Goal: Entertainment & Leisure: Browse casually

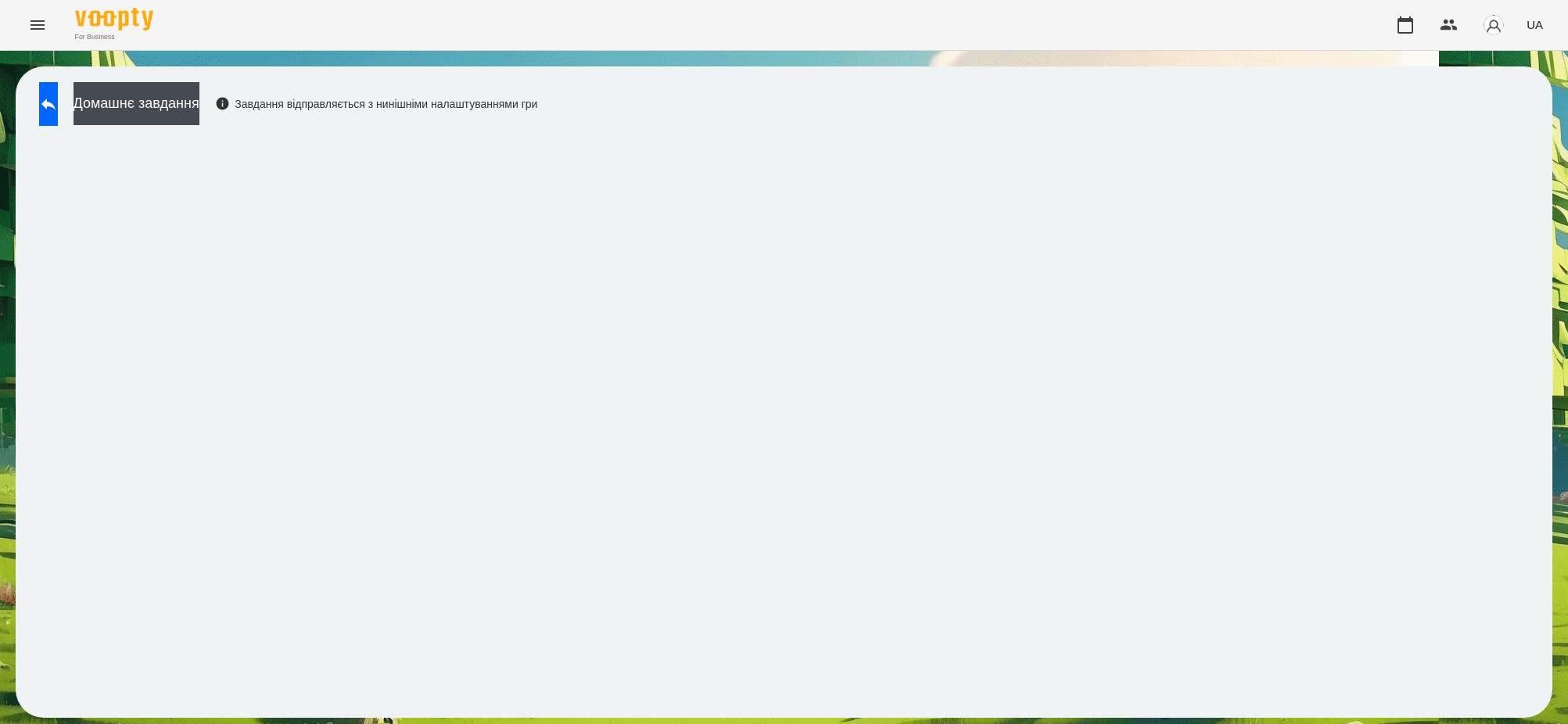
click at [35, 98] on div "Домашнє завдання Завдання відправляється з нинішніми налаштуваннями гри" at bounding box center [284, 108] width 506 height 52
click at [58, 96] on icon at bounding box center [48, 104] width 19 height 19
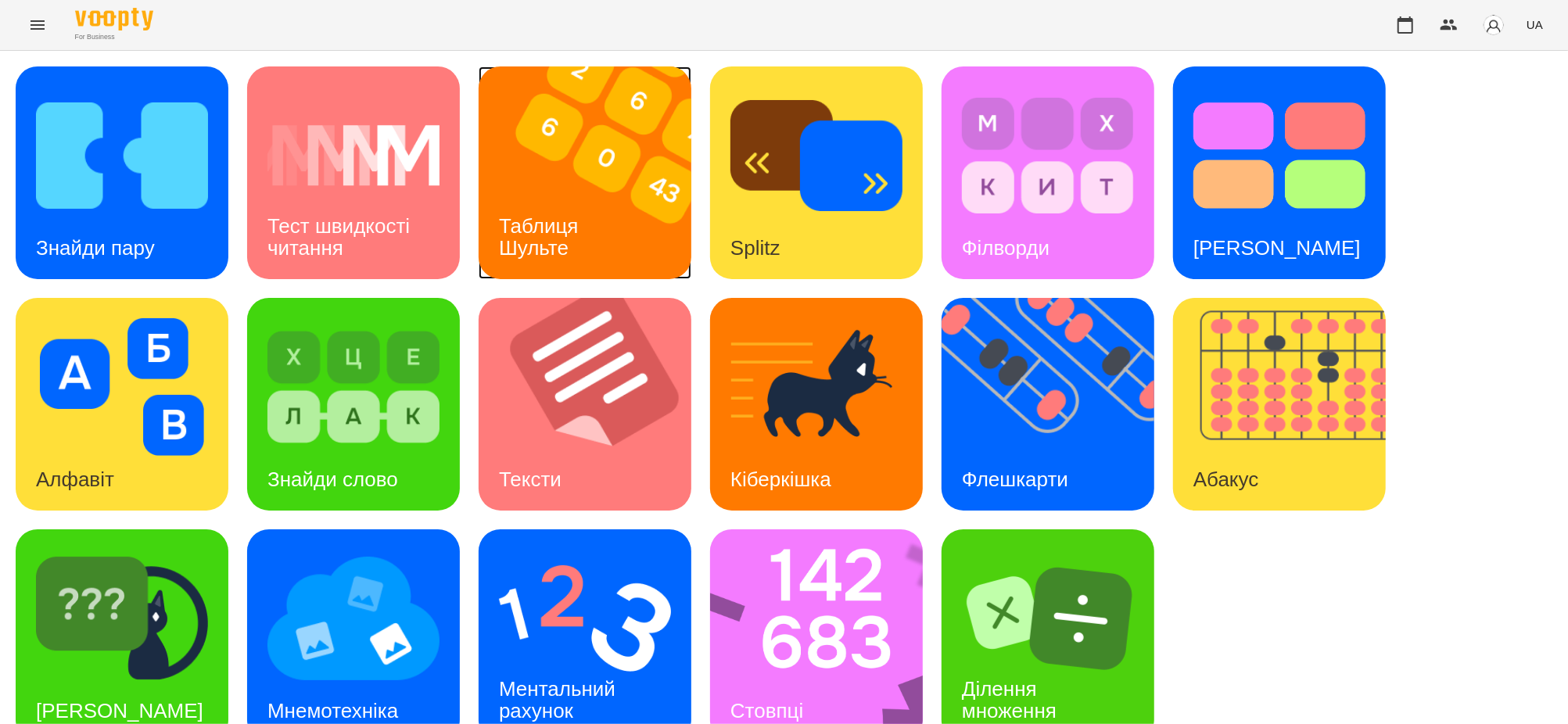
click at [595, 187] on img at bounding box center [595, 173] width 232 height 213
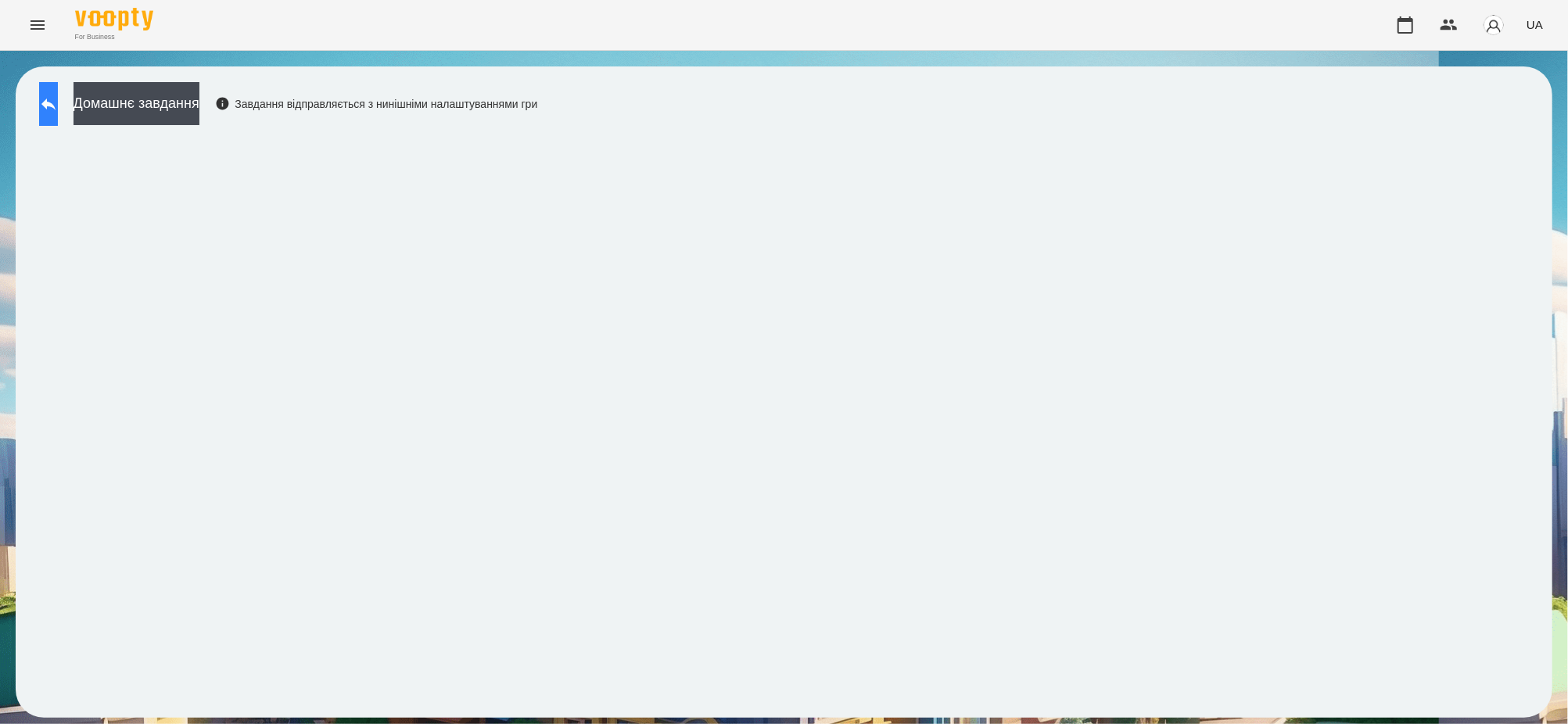
click at [58, 99] on button at bounding box center [48, 104] width 19 height 44
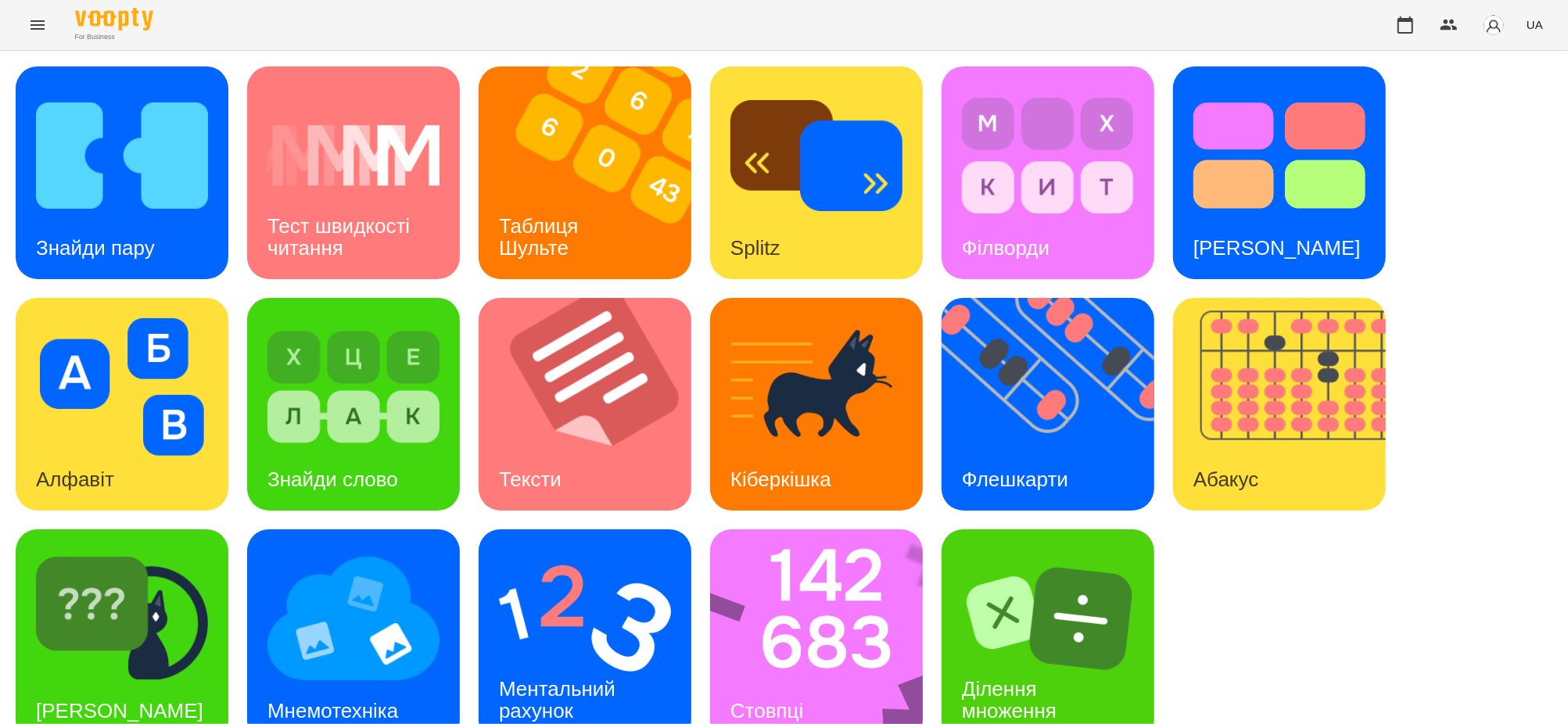
scroll to position [32, 0]
click at [129, 598] on img at bounding box center [122, 619] width 172 height 138
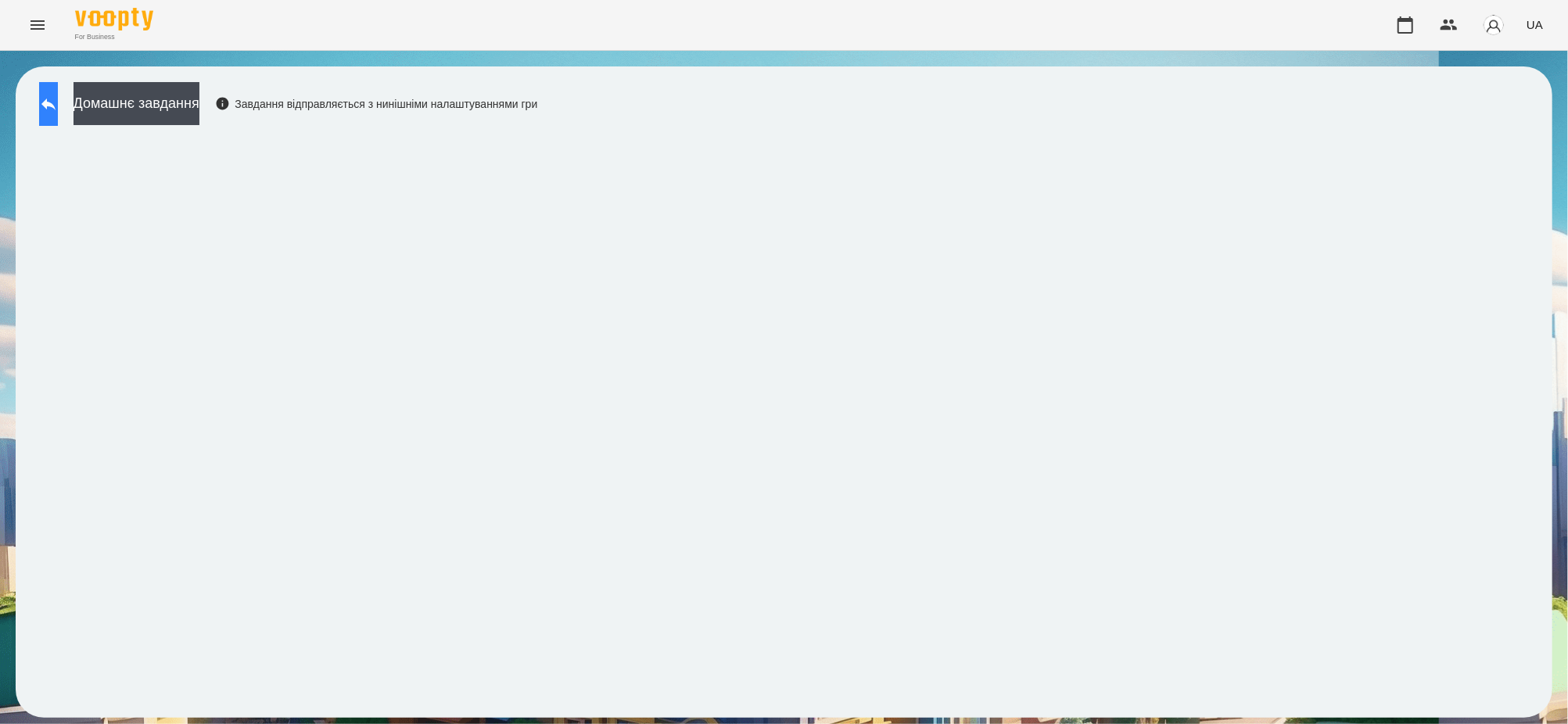
click at [58, 100] on icon at bounding box center [48, 104] width 19 height 19
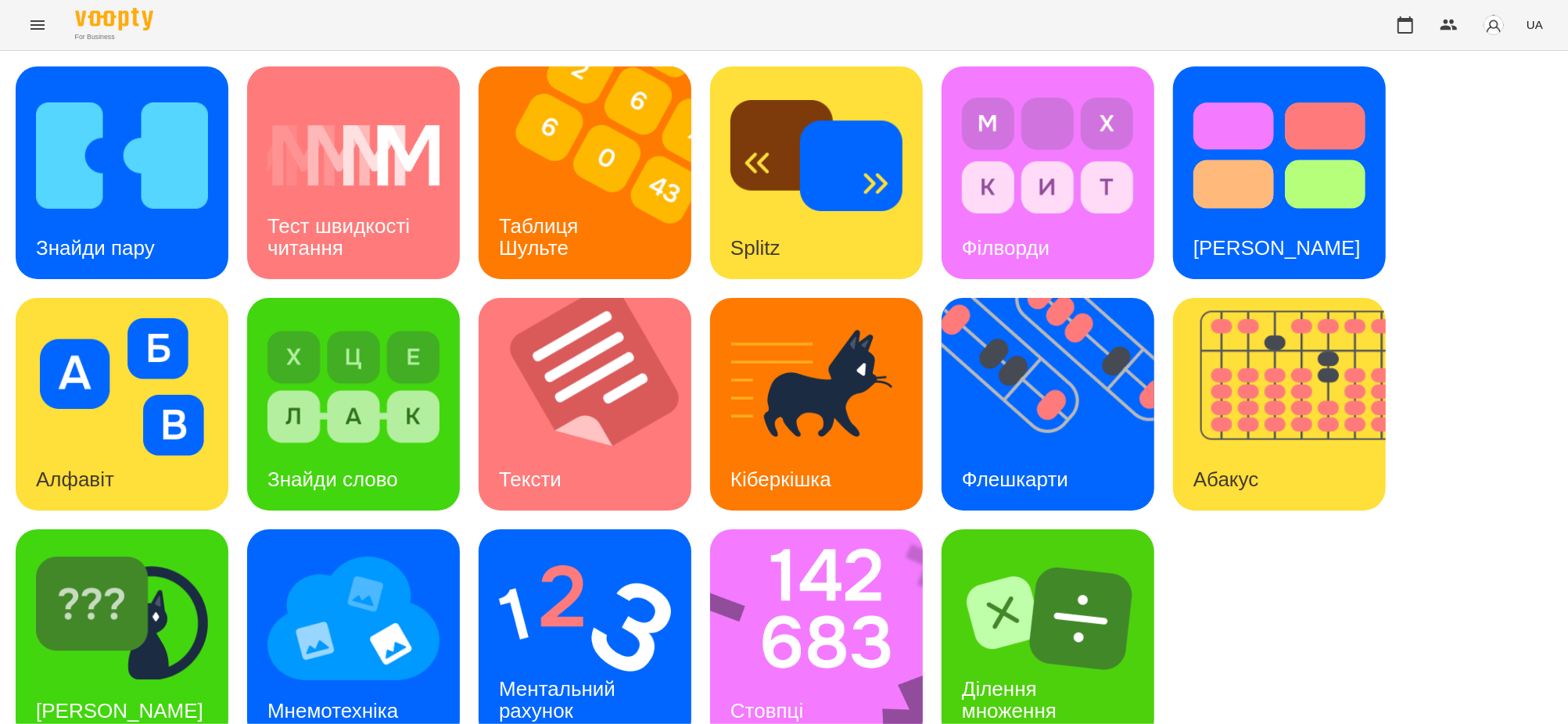
scroll to position [32, 0]
click at [808, 605] on img at bounding box center [826, 636] width 233 height 213
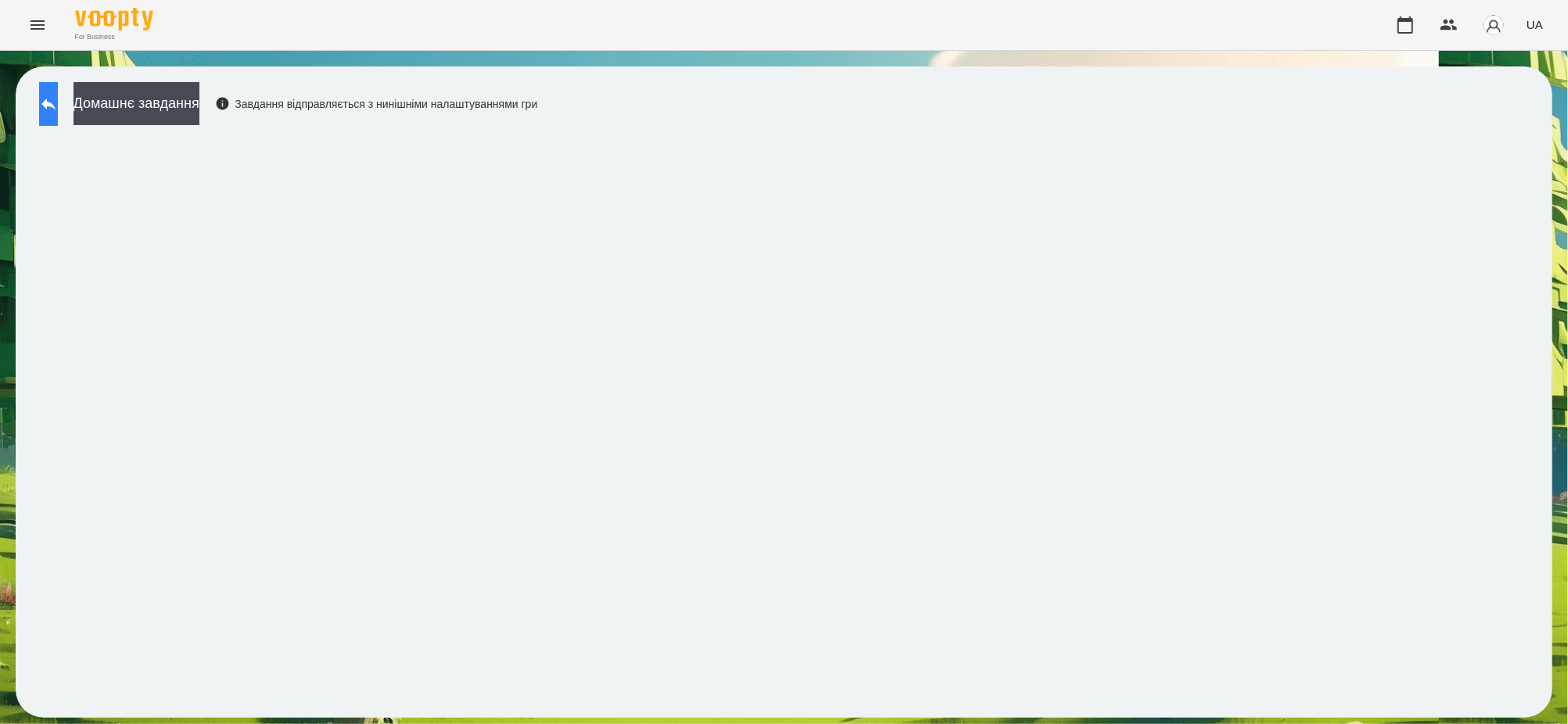
click at [55, 92] on button at bounding box center [48, 104] width 19 height 44
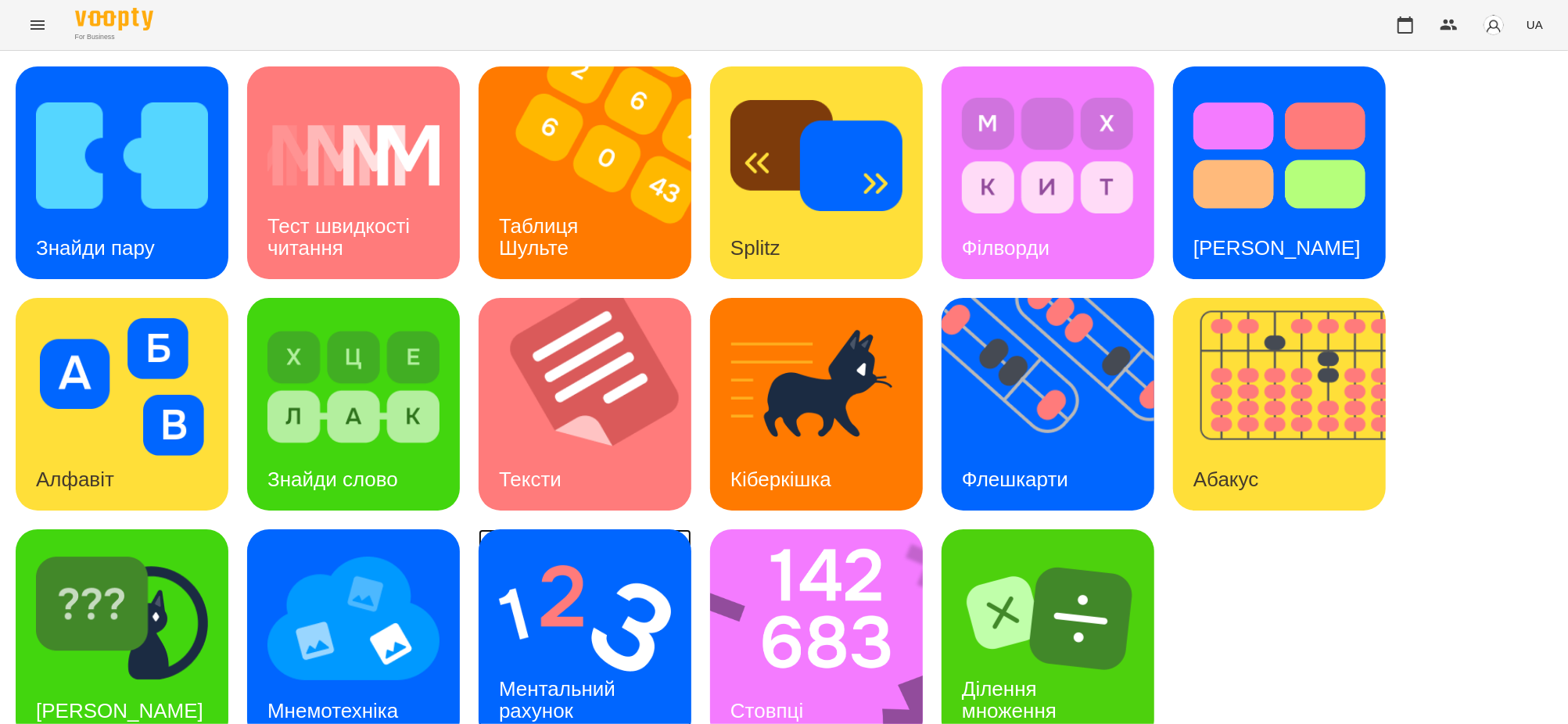
click at [588, 612] on img at bounding box center [585, 619] width 172 height 138
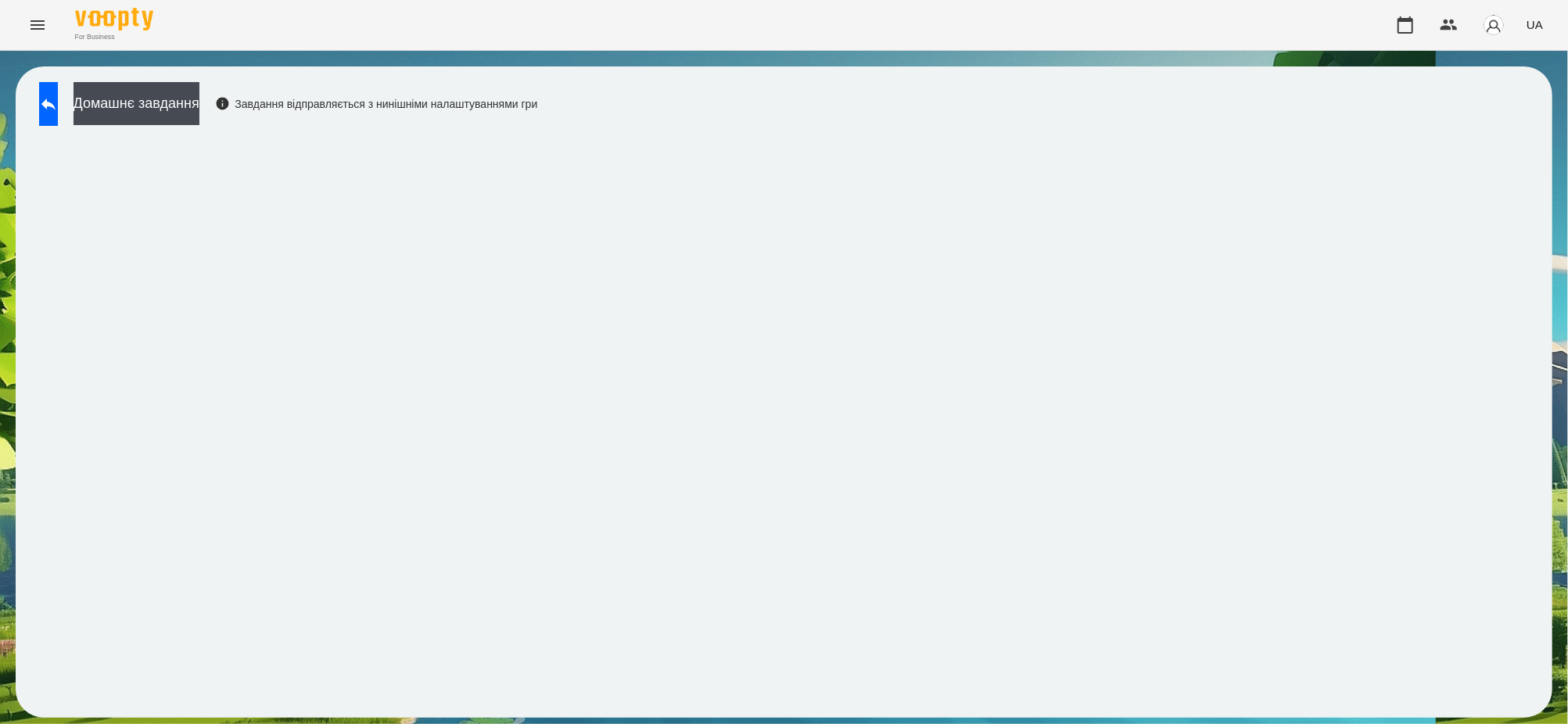
click at [49, 96] on button at bounding box center [48, 104] width 19 height 44
